Goal: Task Accomplishment & Management: Complete application form

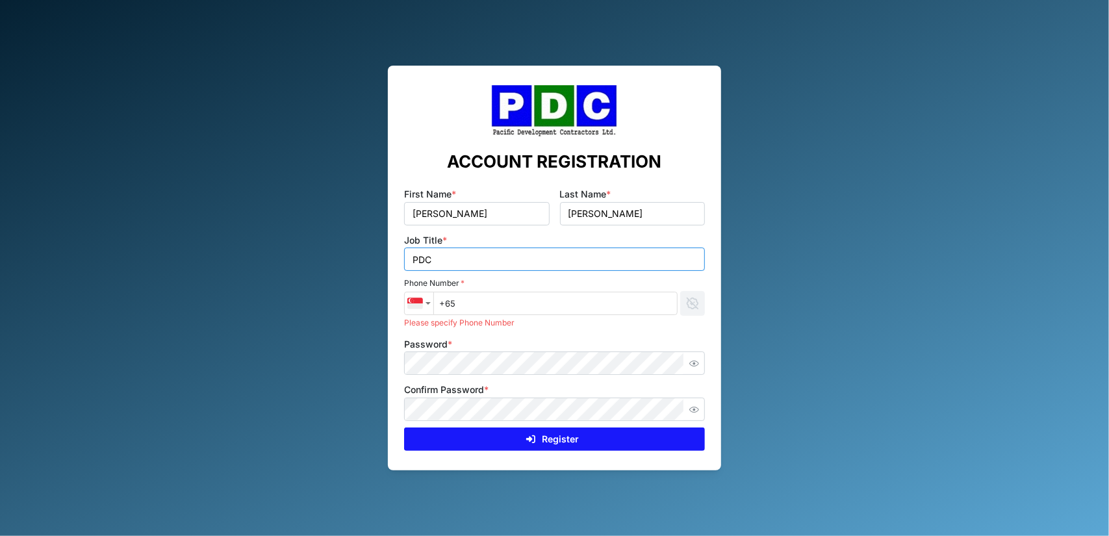
click at [465, 258] on input "PDC" at bounding box center [554, 258] width 300 height 23
click at [429, 302] on div "Country selector" at bounding box center [427, 303] width 5 height 3
type input "PDC Operations Manager"
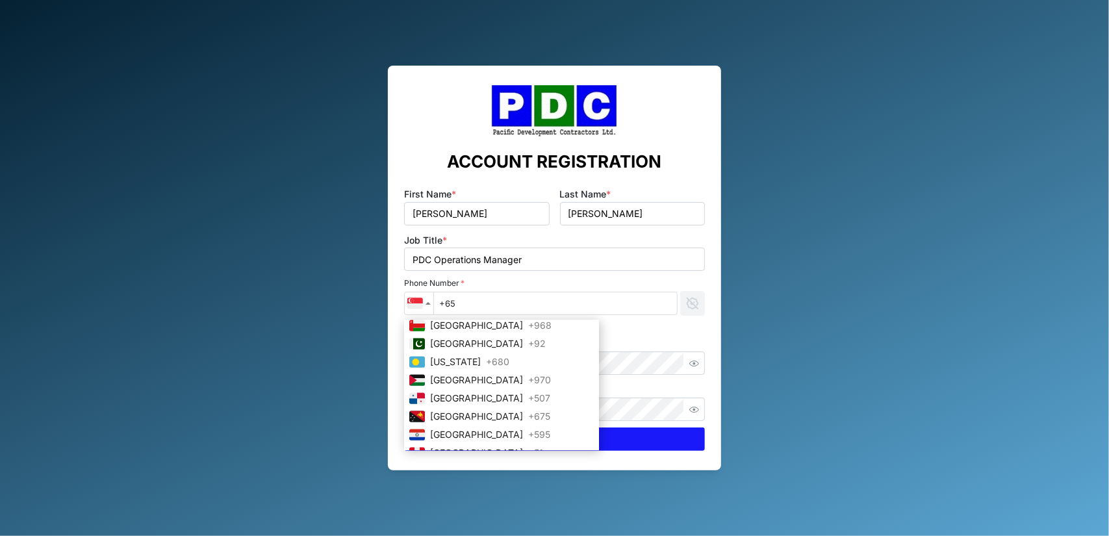
scroll to position [2694, 0]
click at [477, 341] on span "[GEOGRAPHIC_DATA]" at bounding box center [476, 347] width 93 height 14
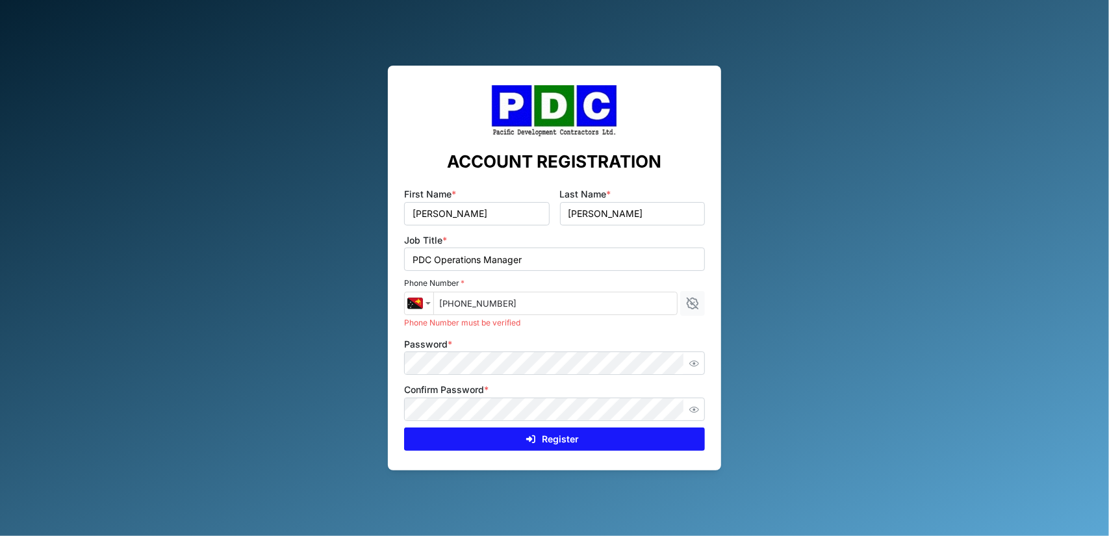
type input "[PHONE_NUMBER]"
click at [692, 367] on icon "button" at bounding box center [694, 363] width 10 height 10
click at [699, 403] on button "button" at bounding box center [694, 409] width 17 height 17
click at [546, 436] on span "Register" at bounding box center [560, 439] width 37 height 22
click at [530, 440] on icon "submit" at bounding box center [530, 439] width 9 height 8
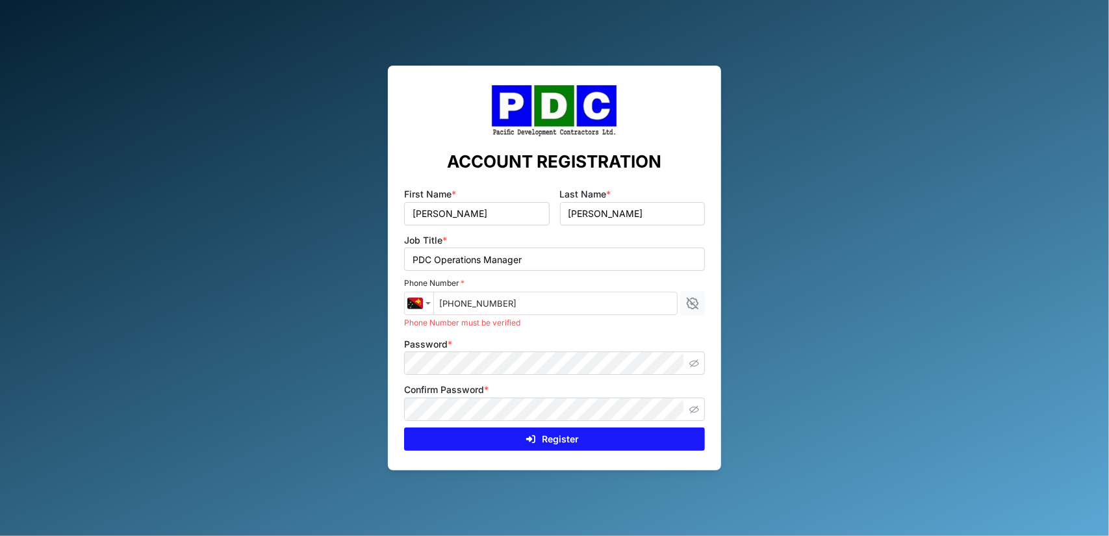
click at [562, 438] on span "Register" at bounding box center [560, 439] width 37 height 22
click at [533, 440] on icon "submit" at bounding box center [530, 438] width 9 height 9
click at [692, 357] on button "button" at bounding box center [694, 363] width 17 height 17
click at [690, 408] on icon "button" at bounding box center [694, 410] width 10 height 6
click at [532, 440] on icon "submit" at bounding box center [530, 439] width 9 height 8
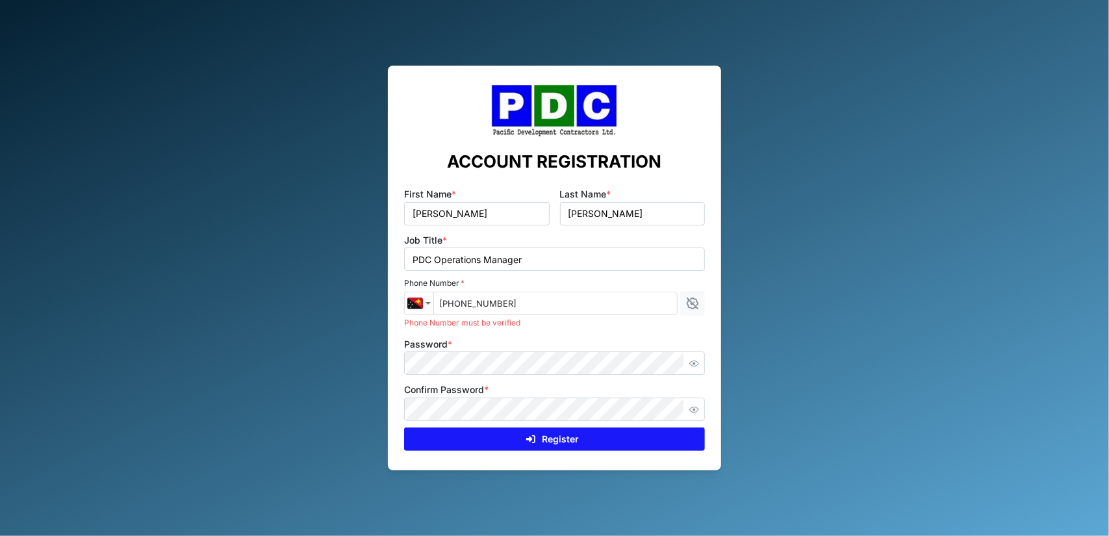
click at [553, 436] on span "Register" at bounding box center [560, 439] width 37 height 22
